Goal: Transaction & Acquisition: Book appointment/travel/reservation

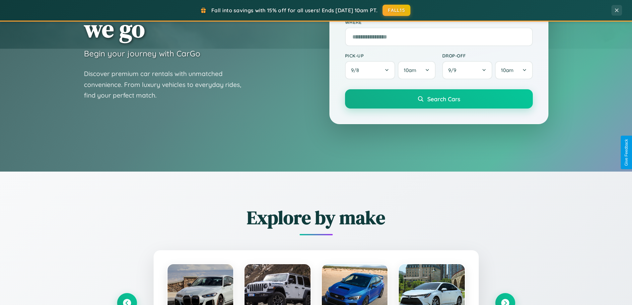
scroll to position [457, 0]
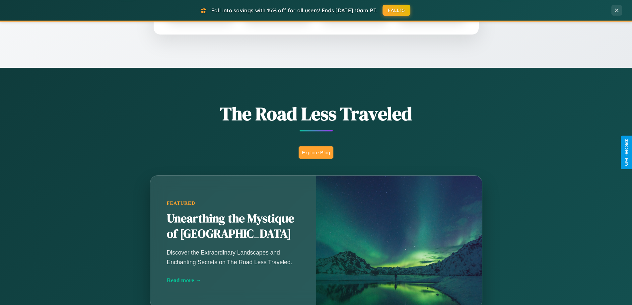
click at [316, 152] on button "Explore Blog" at bounding box center [316, 152] width 35 height 12
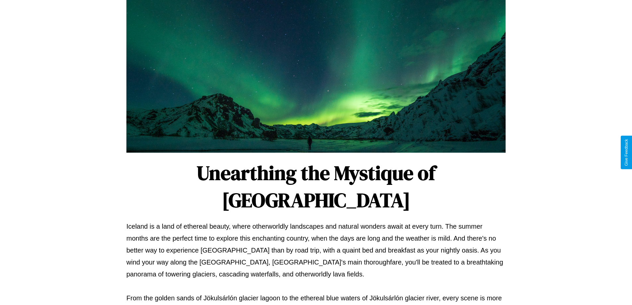
scroll to position [215, 0]
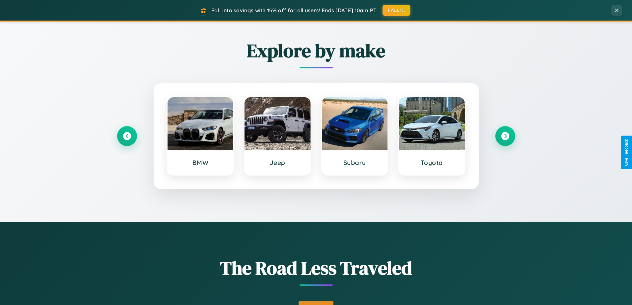
scroll to position [20, 0]
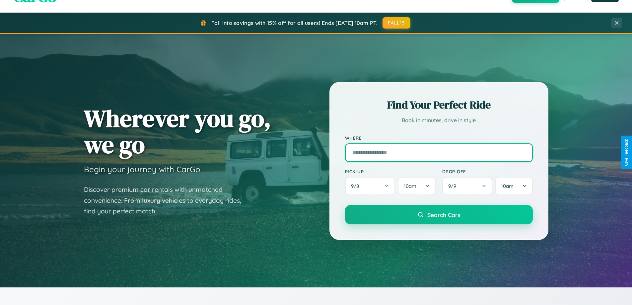
click at [439, 152] on input "text" at bounding box center [439, 152] width 188 height 19
type input "******"
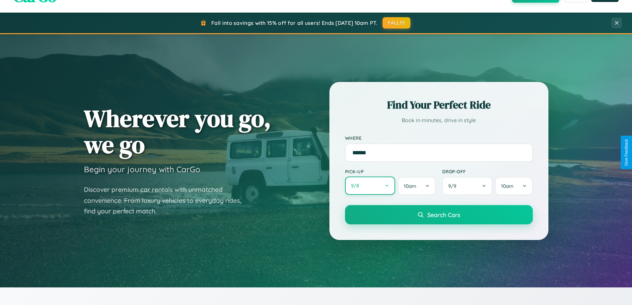
click at [370, 186] on button "9 / 8" at bounding box center [370, 186] width 50 height 18
select select "*"
select select "****"
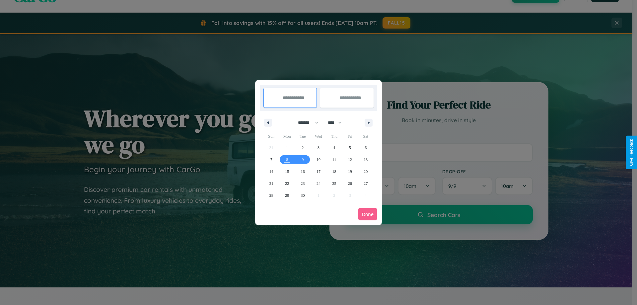
drag, startPoint x: 305, startPoint y: 122, endPoint x: 319, endPoint y: 133, distance: 17.0
click at [305, 122] on select "******* ******** ***** ***** *** **** **** ****** ********* ******* ******** **…" at bounding box center [307, 122] width 28 height 11
select select "*"
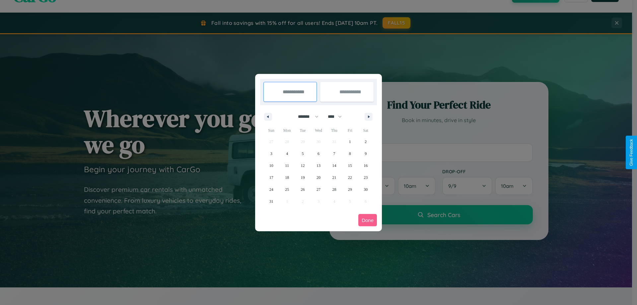
click at [338, 117] on select "**** **** **** **** **** **** **** **** **** **** **** **** **** **** **** ****…" at bounding box center [335, 116] width 20 height 11
select select "****"
click at [303, 165] on span "11" at bounding box center [303, 166] width 4 height 12
type input "**********"
click at [350, 165] on span "14" at bounding box center [350, 166] width 4 height 12
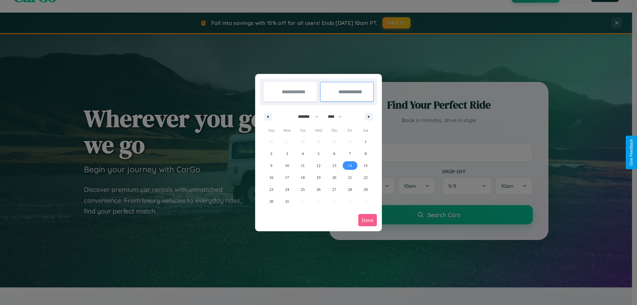
type input "**********"
click at [368, 220] on button "Done" at bounding box center [368, 220] width 19 height 12
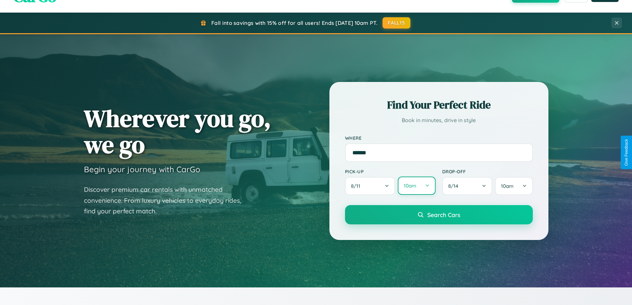
click at [417, 186] on button "10am" at bounding box center [417, 186] width 38 height 18
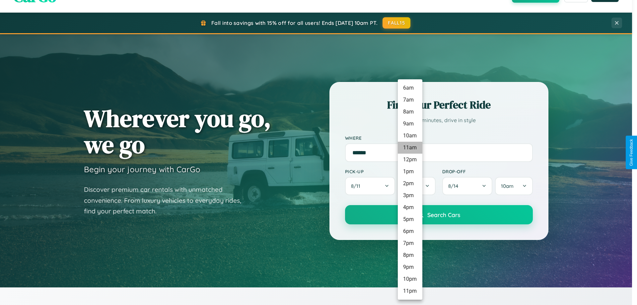
click at [410, 148] on li "11am" at bounding box center [410, 148] width 25 height 12
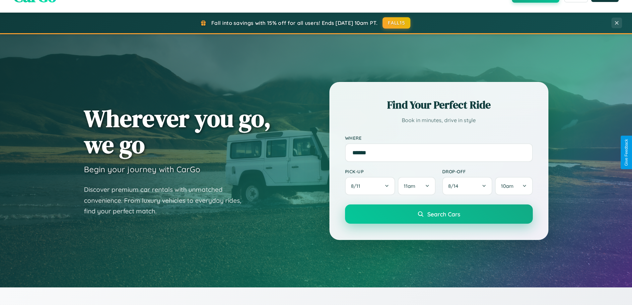
click at [439, 215] on span "Search Cars" at bounding box center [444, 213] width 33 height 7
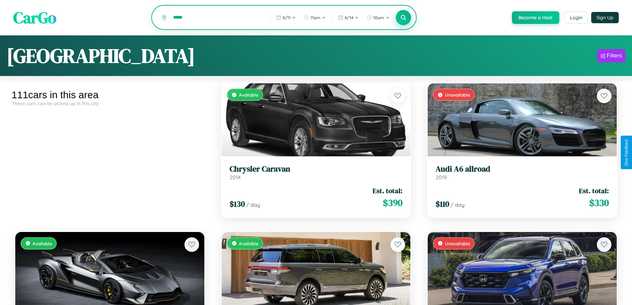
type input "*****"
click at [403, 18] on icon at bounding box center [404, 17] width 6 height 6
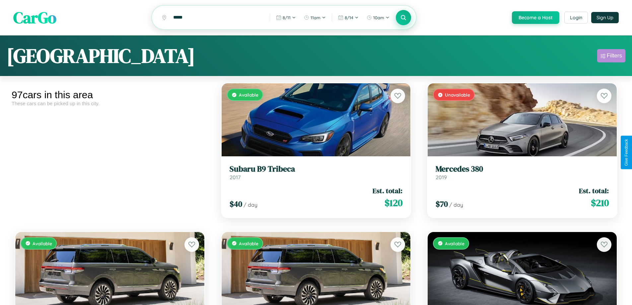
click at [611, 57] on div "Filters" at bounding box center [614, 55] width 15 height 7
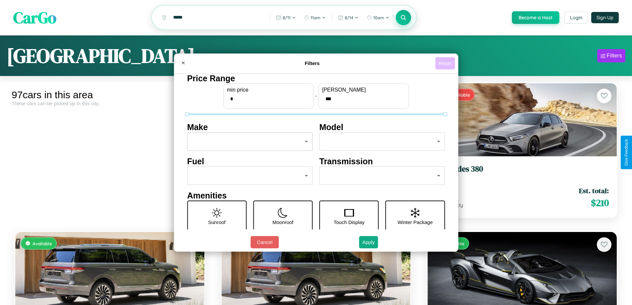
click at [446, 63] on button "Reset" at bounding box center [446, 63] width 20 height 12
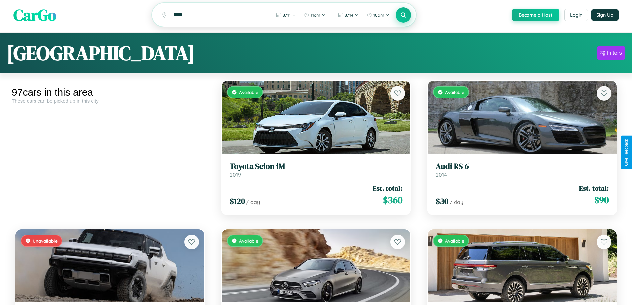
scroll to position [93, 0]
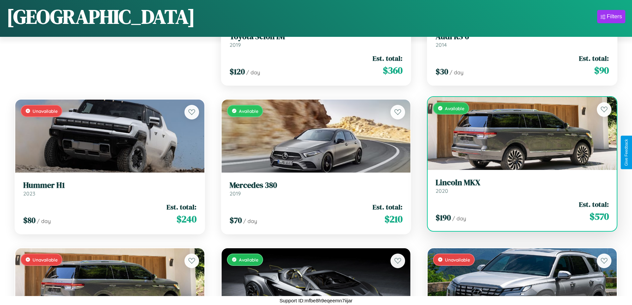
click at [518, 211] on div "$ 190 / day Est. total: $ 570" at bounding box center [522, 212] width 173 height 24
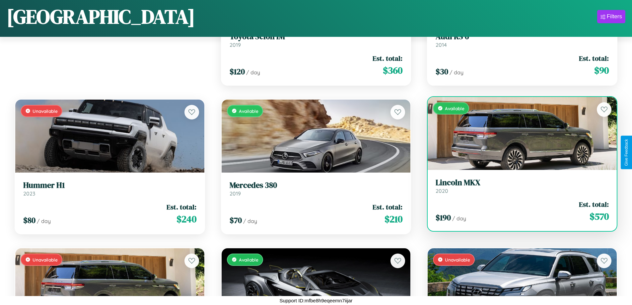
click at [518, 211] on div "$ 190 / day Est. total: $ 570" at bounding box center [522, 212] width 173 height 24
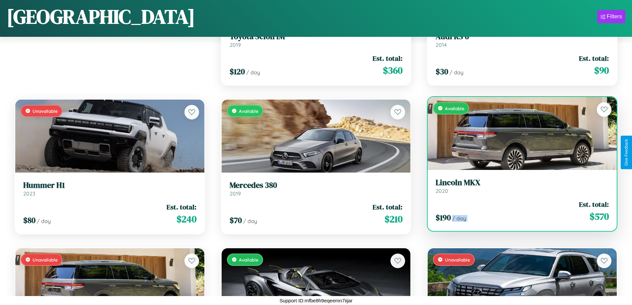
click at [518, 211] on div "$ 190 / day Est. total: $ 570" at bounding box center [522, 212] width 173 height 24
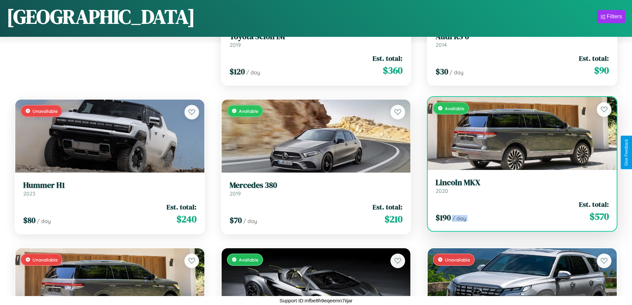
click at [518, 211] on div "$ 190 / day Est. total: $ 570" at bounding box center [522, 212] width 173 height 24
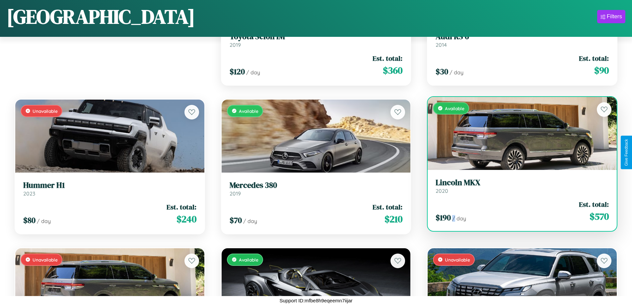
click at [518, 211] on div "$ 190 / day Est. total: $ 570" at bounding box center [522, 212] width 173 height 24
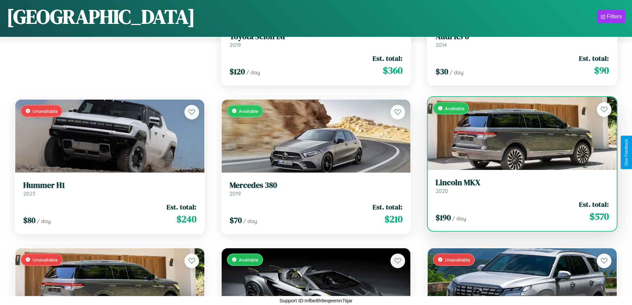
click at [518, 186] on h3 "Lincoln MKX" at bounding box center [522, 183] width 173 height 10
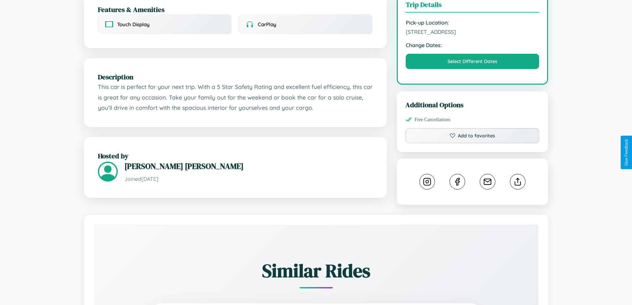
scroll to position [218, 0]
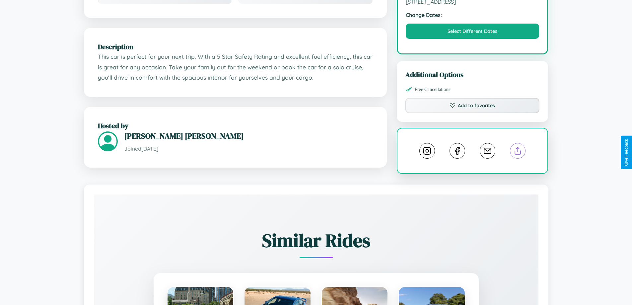
click at [518, 152] on line at bounding box center [518, 149] width 0 height 5
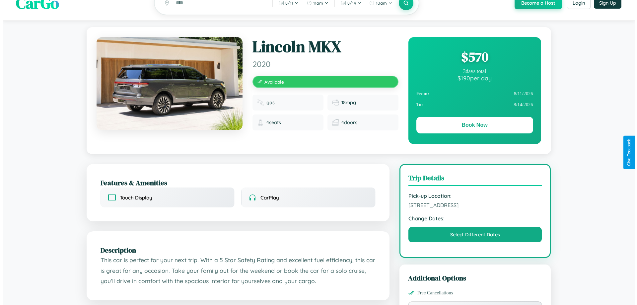
scroll to position [0, 0]
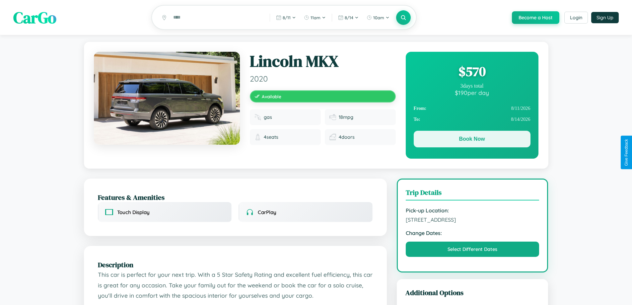
click at [472, 140] on button "Book Now" at bounding box center [472, 139] width 117 height 17
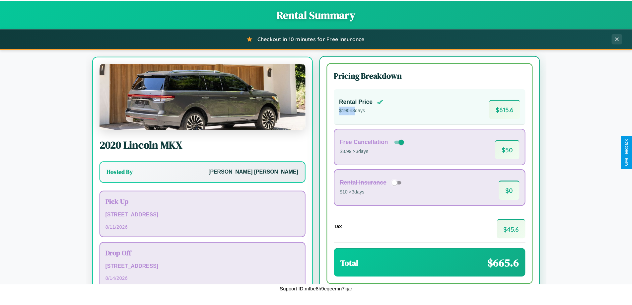
scroll to position [31, 0]
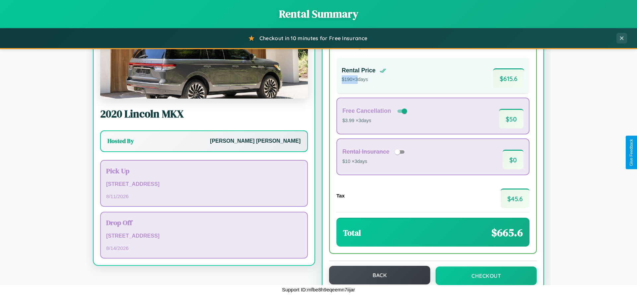
click at [377, 275] on button "Back" at bounding box center [379, 275] width 101 height 19
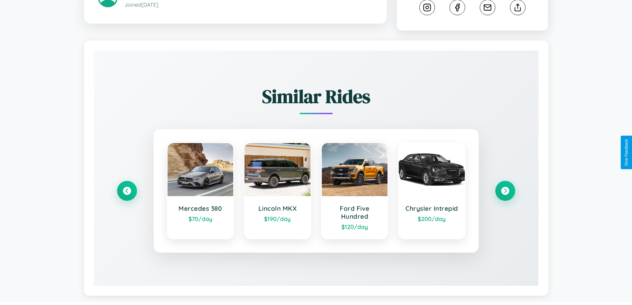
scroll to position [369, 0]
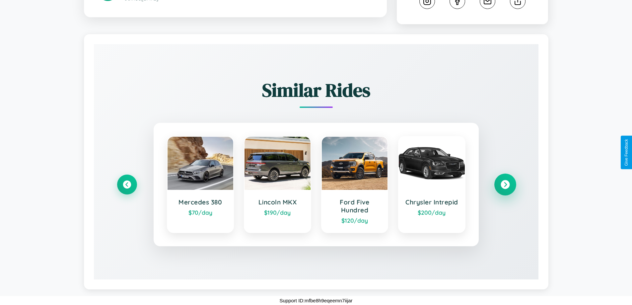
click at [505, 184] on icon at bounding box center [505, 184] width 9 height 9
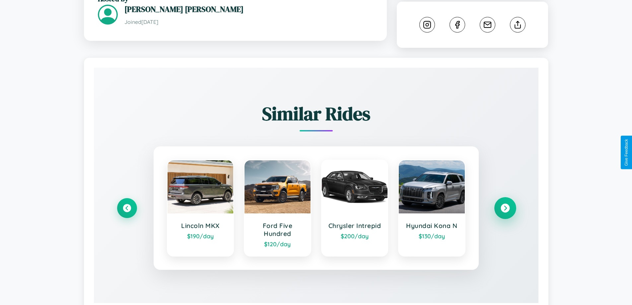
scroll to position [172, 0]
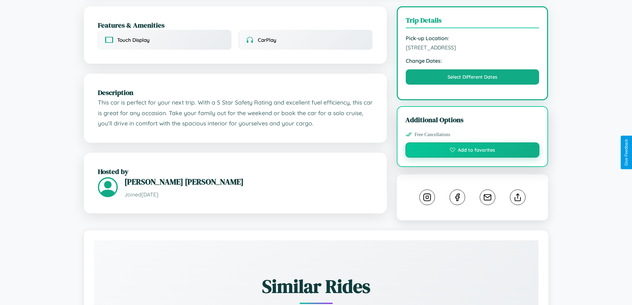
click at [473, 151] on button "Add to favorites" at bounding box center [473, 149] width 134 height 15
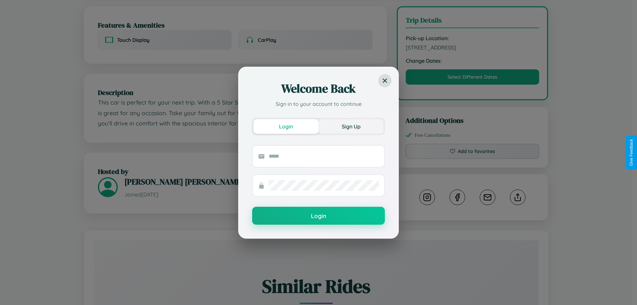
click at [351, 126] on button "Sign Up" at bounding box center [351, 126] width 65 height 15
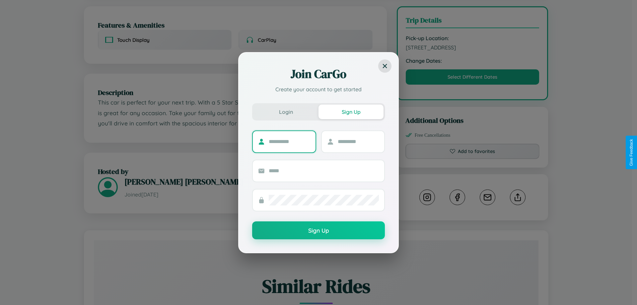
click at [289, 141] on input "text" at bounding box center [289, 141] width 41 height 11
type input "*******"
click at [358, 141] on input "text" at bounding box center [358, 141] width 41 height 11
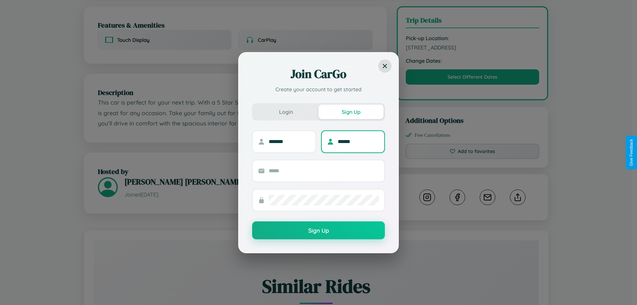
type input "******"
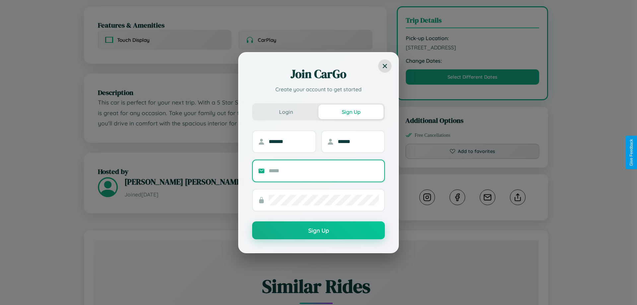
click at [324, 171] on input "text" at bounding box center [324, 171] width 110 height 11
type input "**********"
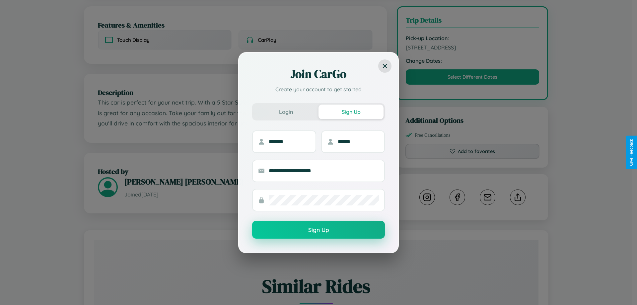
click at [319, 230] on button "Sign Up" at bounding box center [318, 230] width 133 height 18
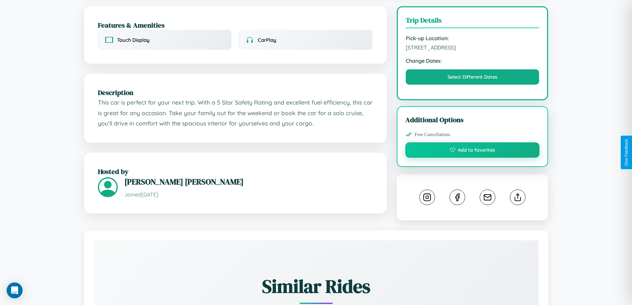
click at [473, 152] on button "Add to favorites" at bounding box center [473, 149] width 134 height 15
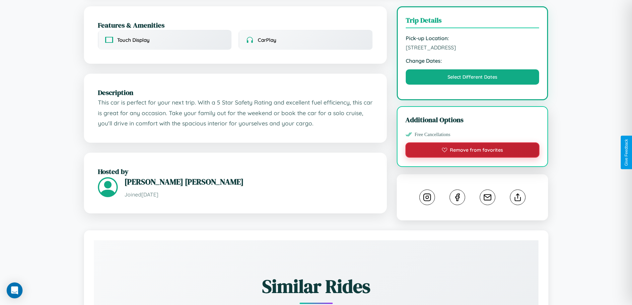
scroll to position [218, 0]
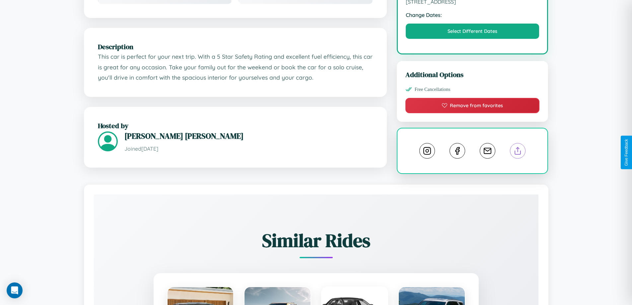
click at [518, 152] on line at bounding box center [518, 149] width 0 height 5
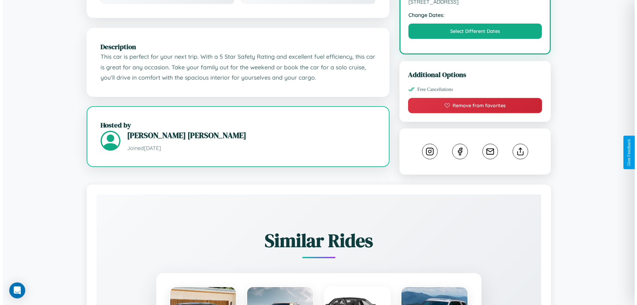
scroll to position [172, 0]
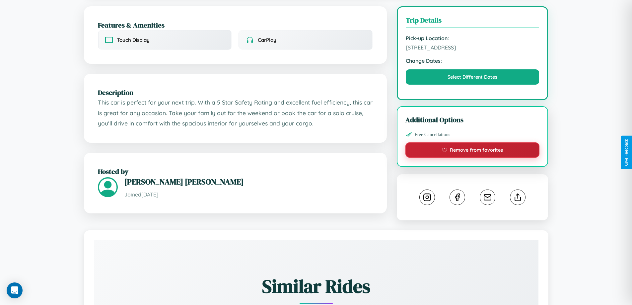
click at [473, 151] on button "Remove from favorites" at bounding box center [473, 149] width 134 height 15
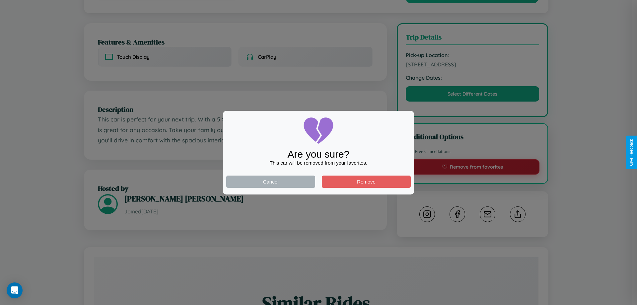
scroll to position [0, 0]
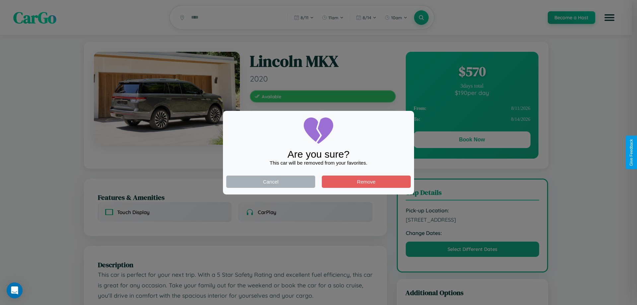
click at [472, 141] on div at bounding box center [318, 152] width 637 height 305
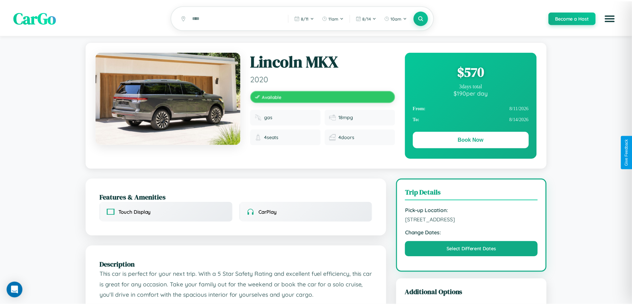
scroll to position [172, 0]
